Goal: Check status: Check status

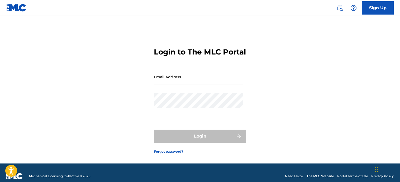
click at [196, 84] on input "Email Address" at bounding box center [198, 76] width 89 height 15
drag, startPoint x: 227, startPoint y: 75, endPoint x: 201, endPoint y: 91, distance: 30.1
click at [201, 91] on form "Login to The MLC Portal Email Address office@musictool.eu Password Login Forgot…" at bounding box center [200, 96] width 92 height 134
click at [201, 84] on input "office@musictool.eu" at bounding box center [198, 76] width 89 height 15
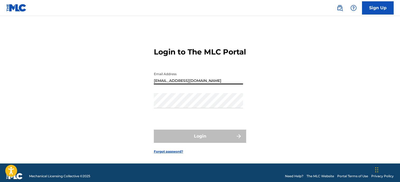
click at [201, 84] on input "office@musictool.eu" at bounding box center [198, 76] width 89 height 15
type input "[PERSON_NAME][EMAIL_ADDRESS][DOMAIN_NAME]"
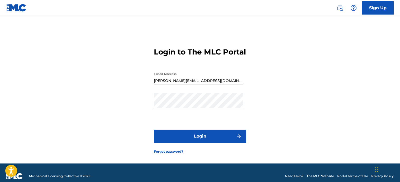
click at [198, 142] on button "Login" at bounding box center [200, 135] width 92 height 13
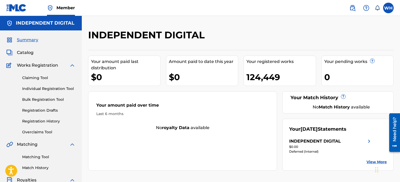
click at [350, 139] on div "INDEPENDENT DIGITAL" at bounding box center [330, 141] width 83 height 6
